Goal: Check status: Check status

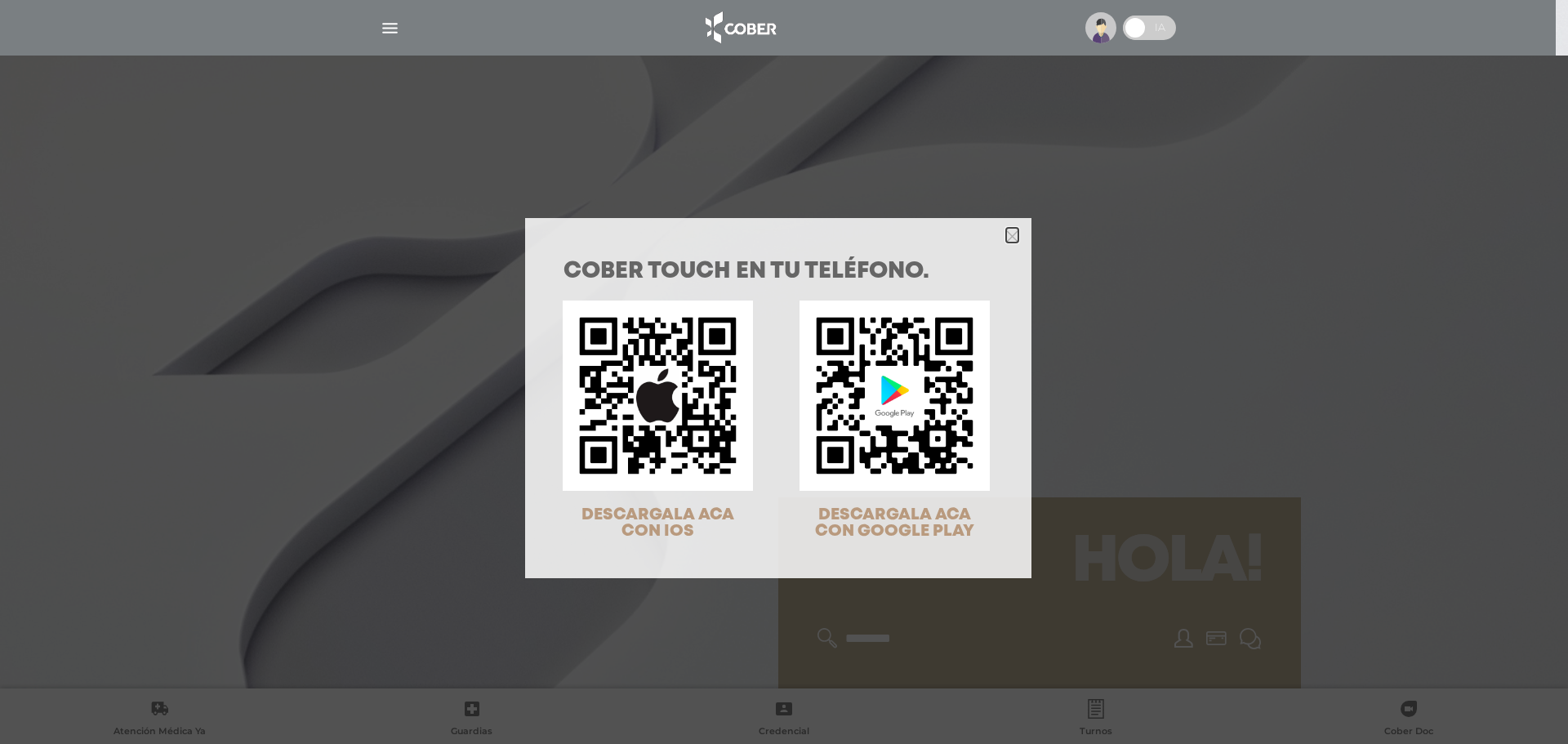
click at [1011, 231] on icon "Close" at bounding box center [1013, 237] width 12 height 12
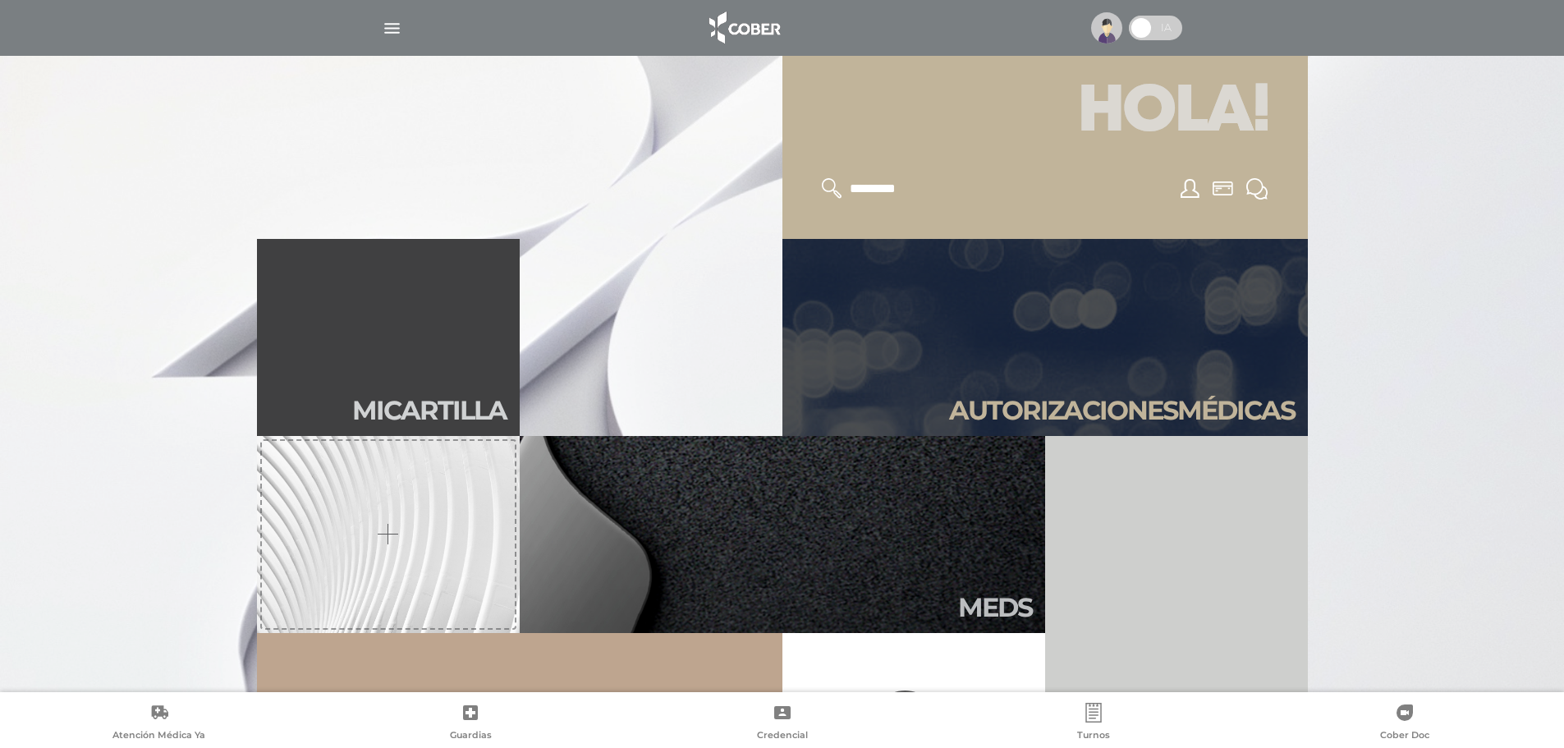
scroll to position [493, 0]
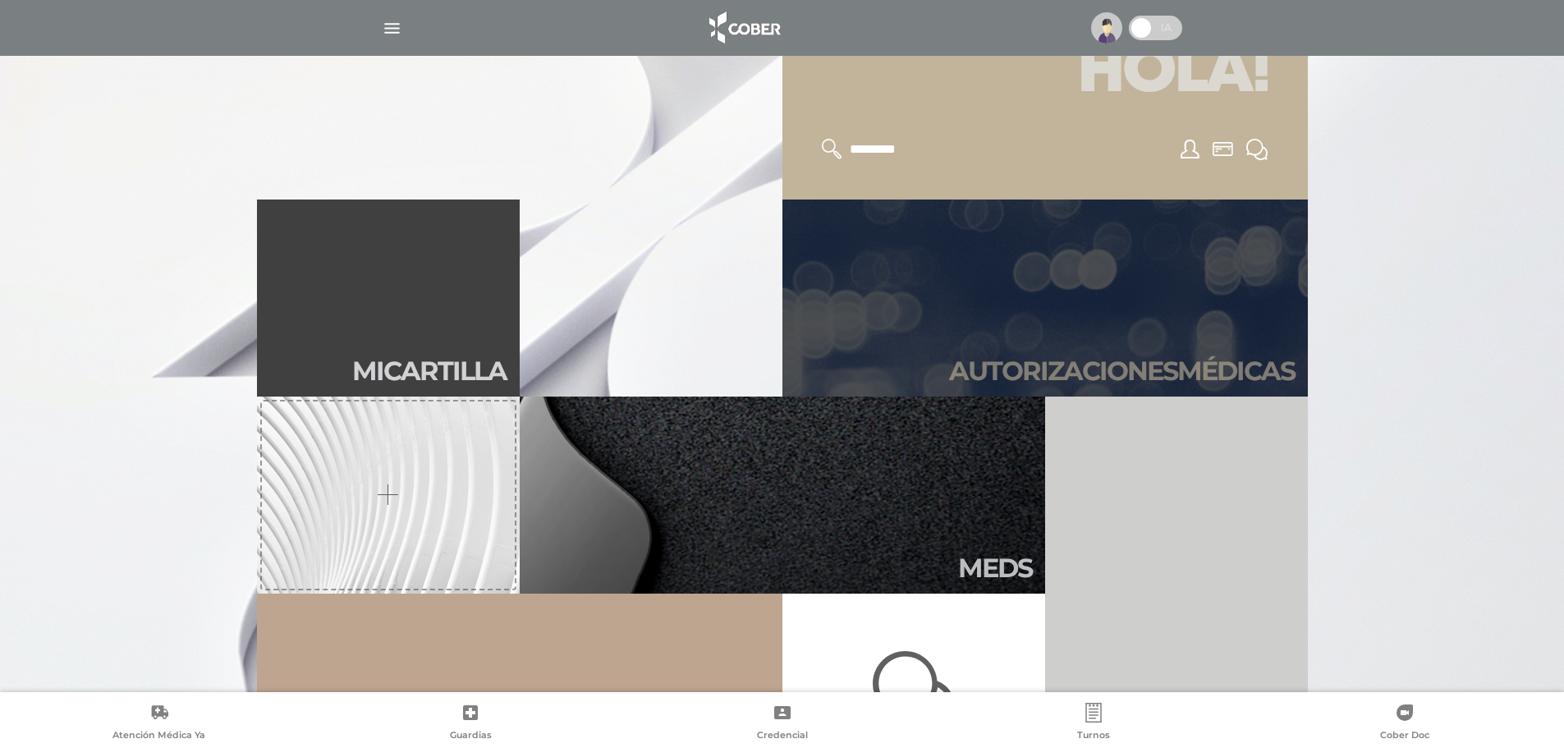
click at [925, 347] on link "Autori zaciones médicas" at bounding box center [1044, 298] width 525 height 197
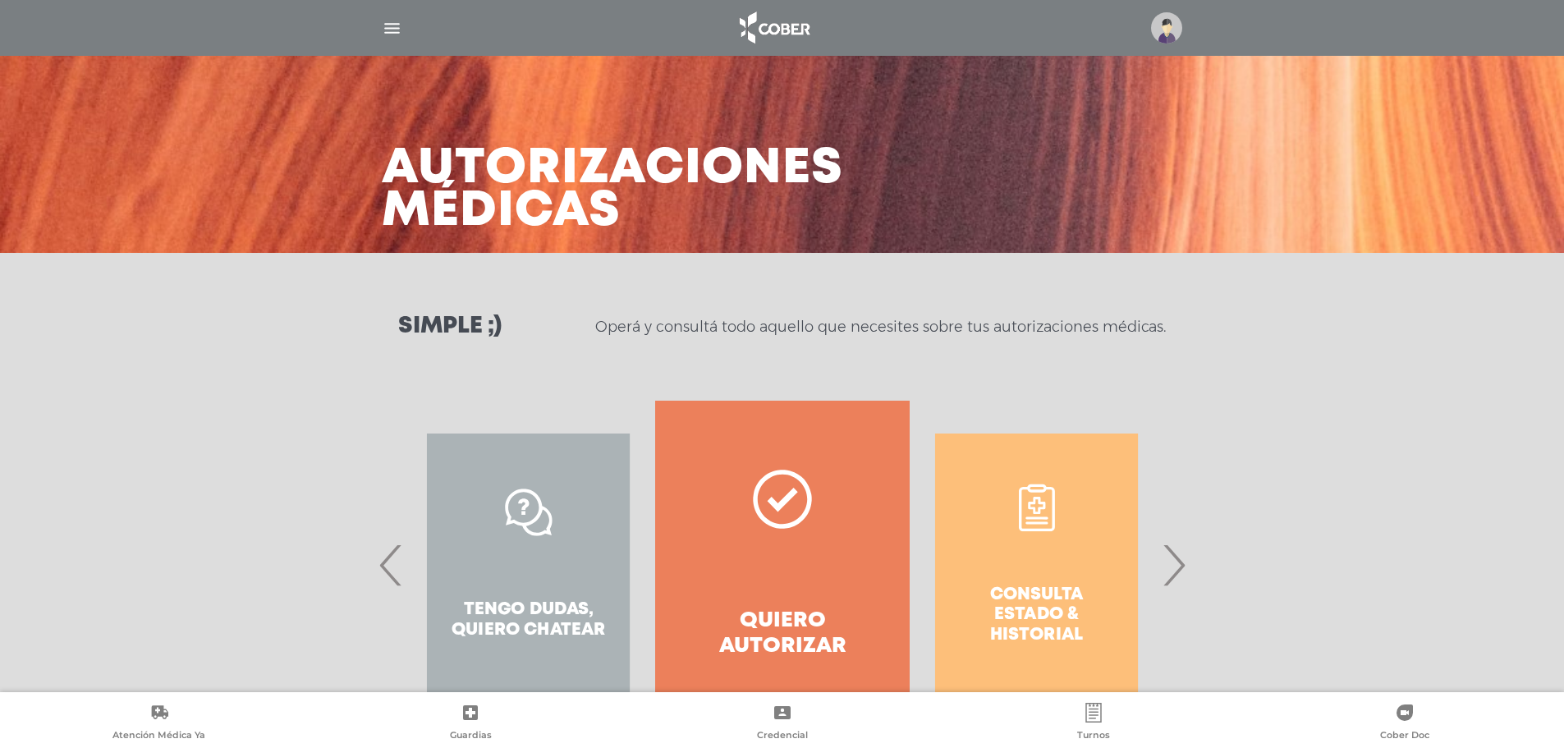
click at [1172, 564] on span "›" at bounding box center [1174, 565] width 32 height 89
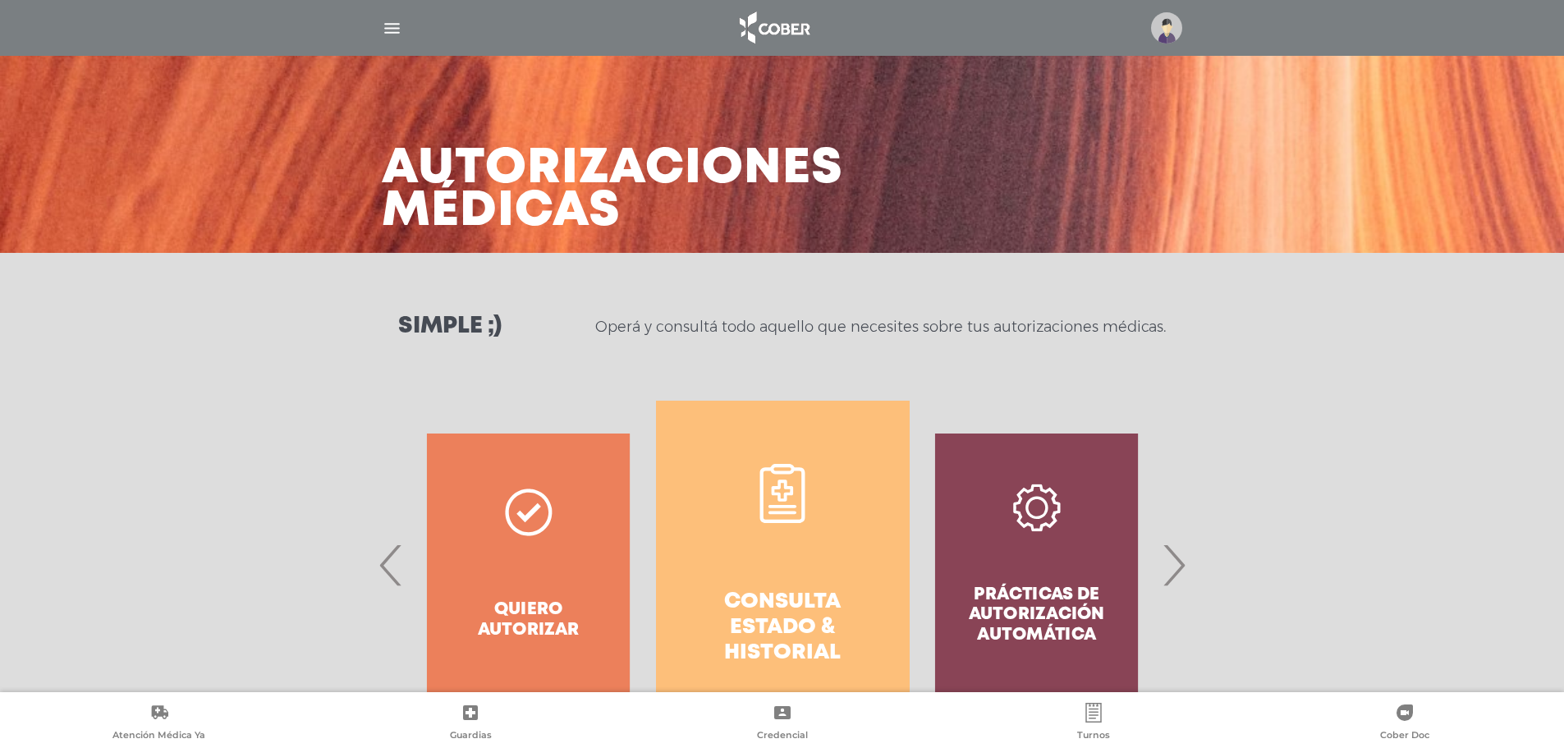
click at [791, 553] on link "Consulta estado & historial" at bounding box center [783, 565] width 254 height 328
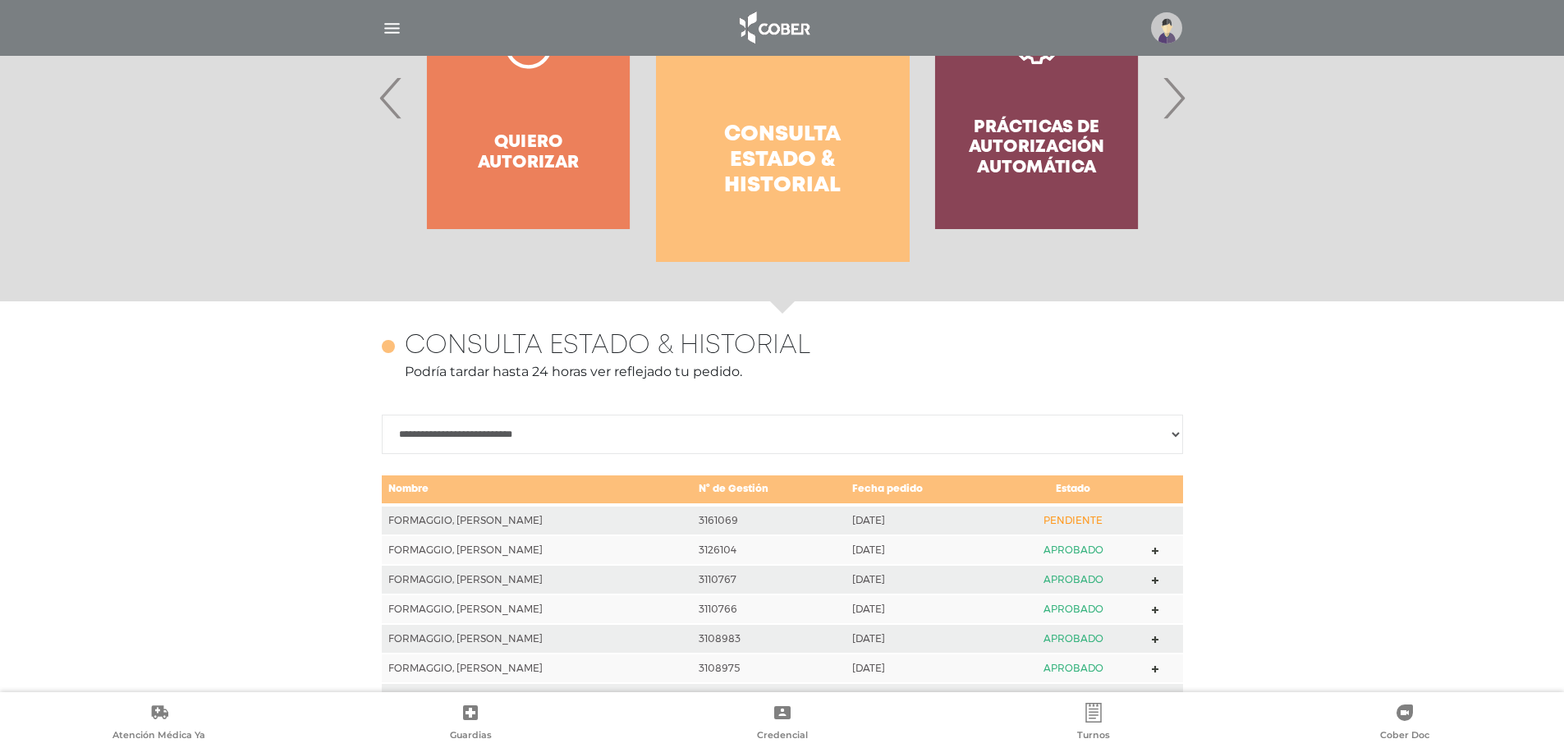
scroll to position [319, 0]
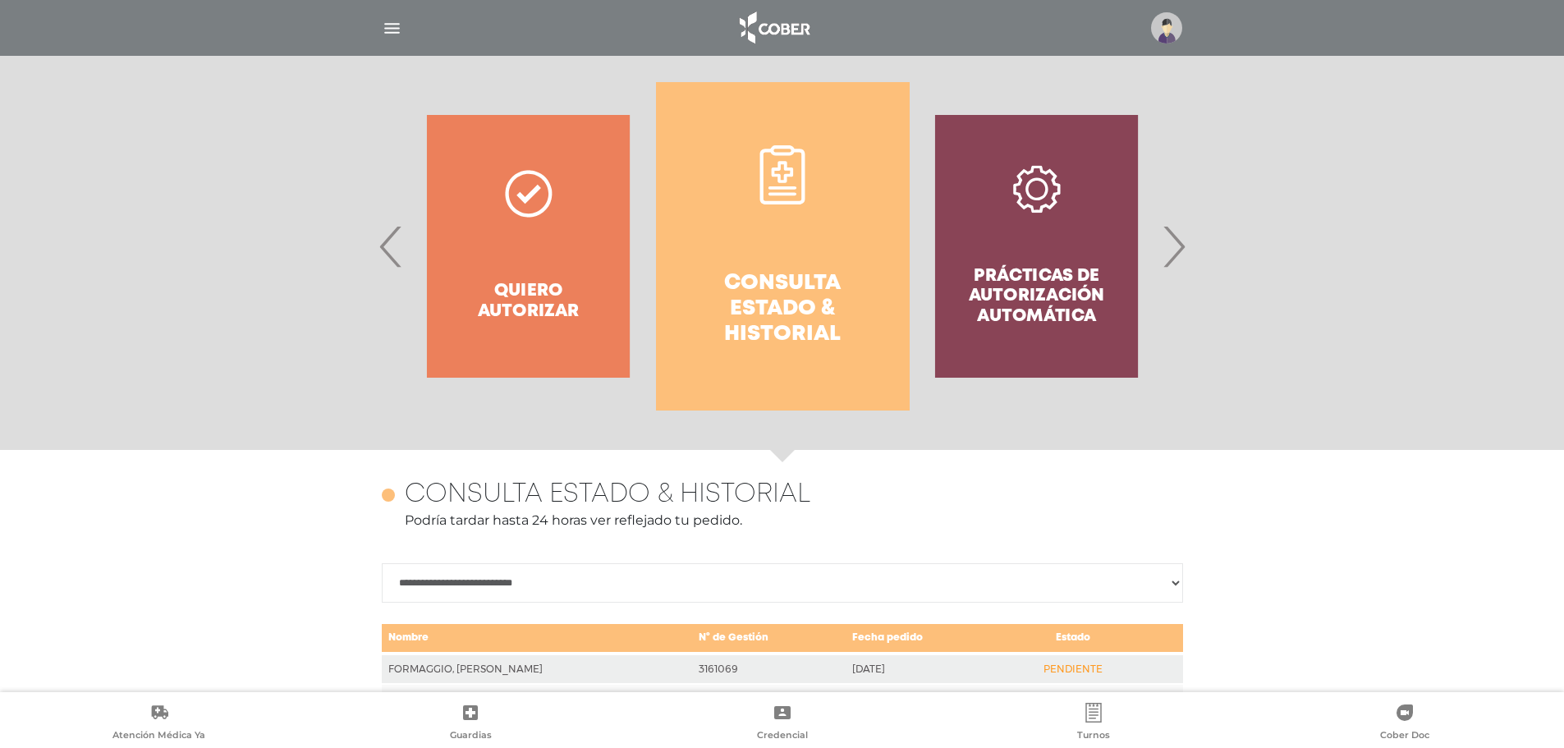
click at [395, 34] on img "button" at bounding box center [392, 28] width 21 height 21
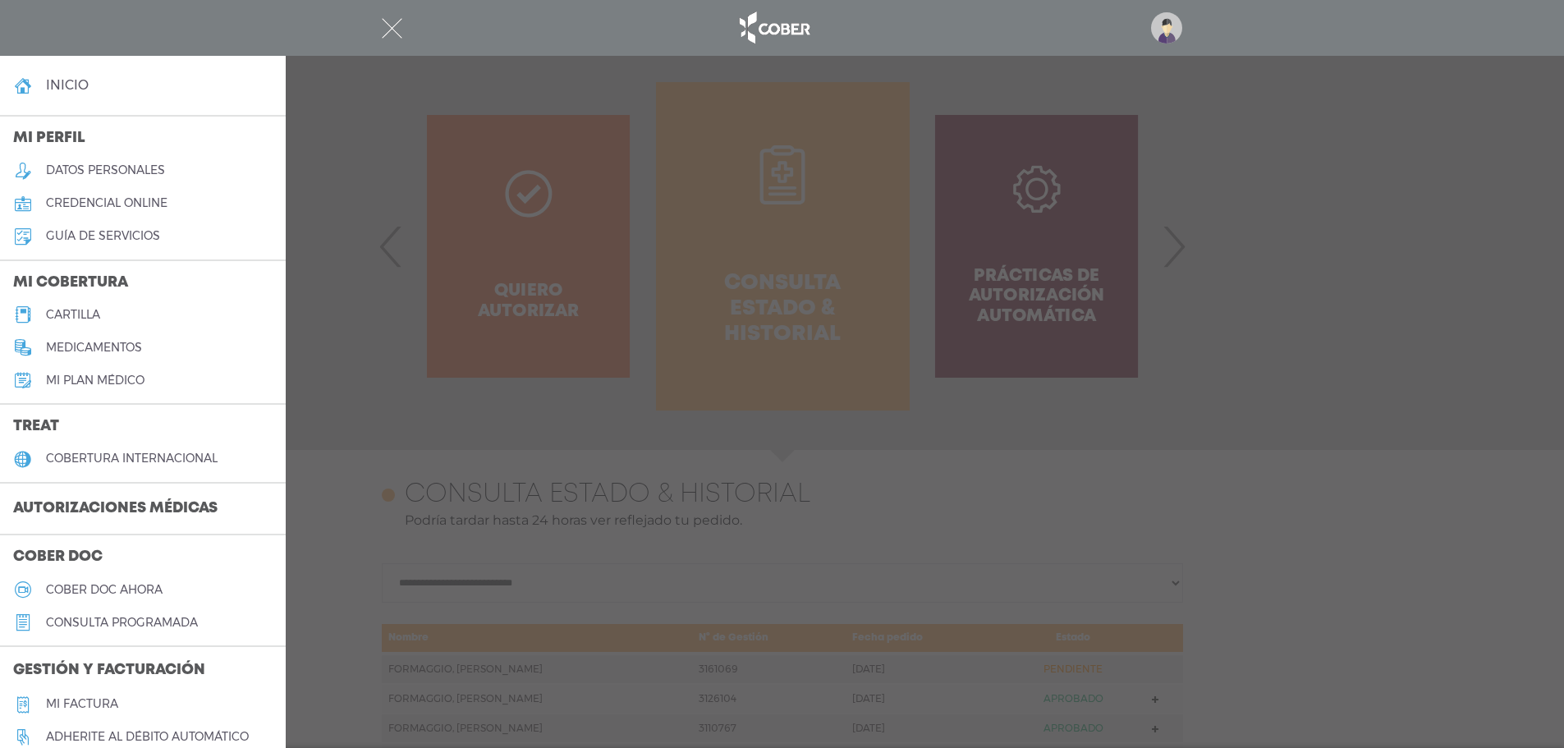
click at [79, 704] on h5 "Mi factura" at bounding box center [82, 704] width 72 height 14
